Goal: Obtain resource: Obtain resource

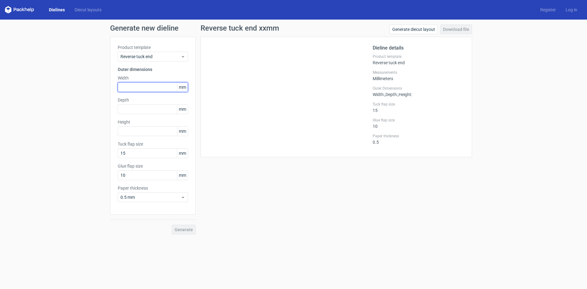
click at [135, 87] on input "text" at bounding box center [153, 87] width 70 height 10
type input "135"
type input "55"
type input "220"
click at [172, 225] on button "Generate" at bounding box center [184, 230] width 24 height 10
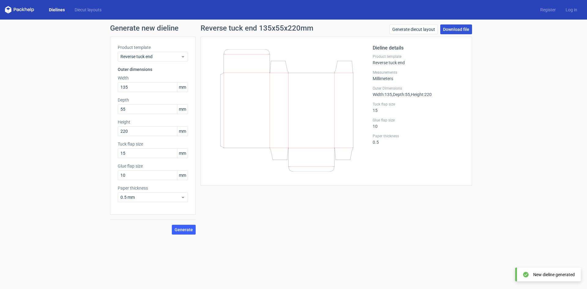
click at [463, 28] on link "Download file" at bounding box center [456, 29] width 32 height 10
click at [511, 188] on div "Generate new dieline Product template Reverse tuck end Outer dimensions Width 1…" at bounding box center [293, 130] width 587 height 220
drag, startPoint x: 88, startPoint y: 163, endPoint x: 80, endPoint y: 165, distance: 8.8
click at [80, 165] on div "Generate new dieline Product template Reverse tuck end Outer dimensions Width 1…" at bounding box center [293, 130] width 587 height 220
type input "20"
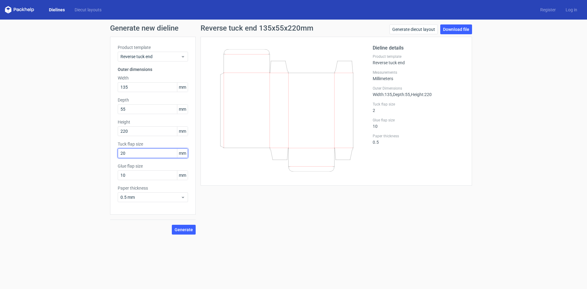
click at [172, 225] on button "Generate" at bounding box center [184, 230] width 24 height 10
click at [464, 25] on link "Download file" at bounding box center [456, 29] width 32 height 10
